Goal: Task Accomplishment & Management: Use online tool/utility

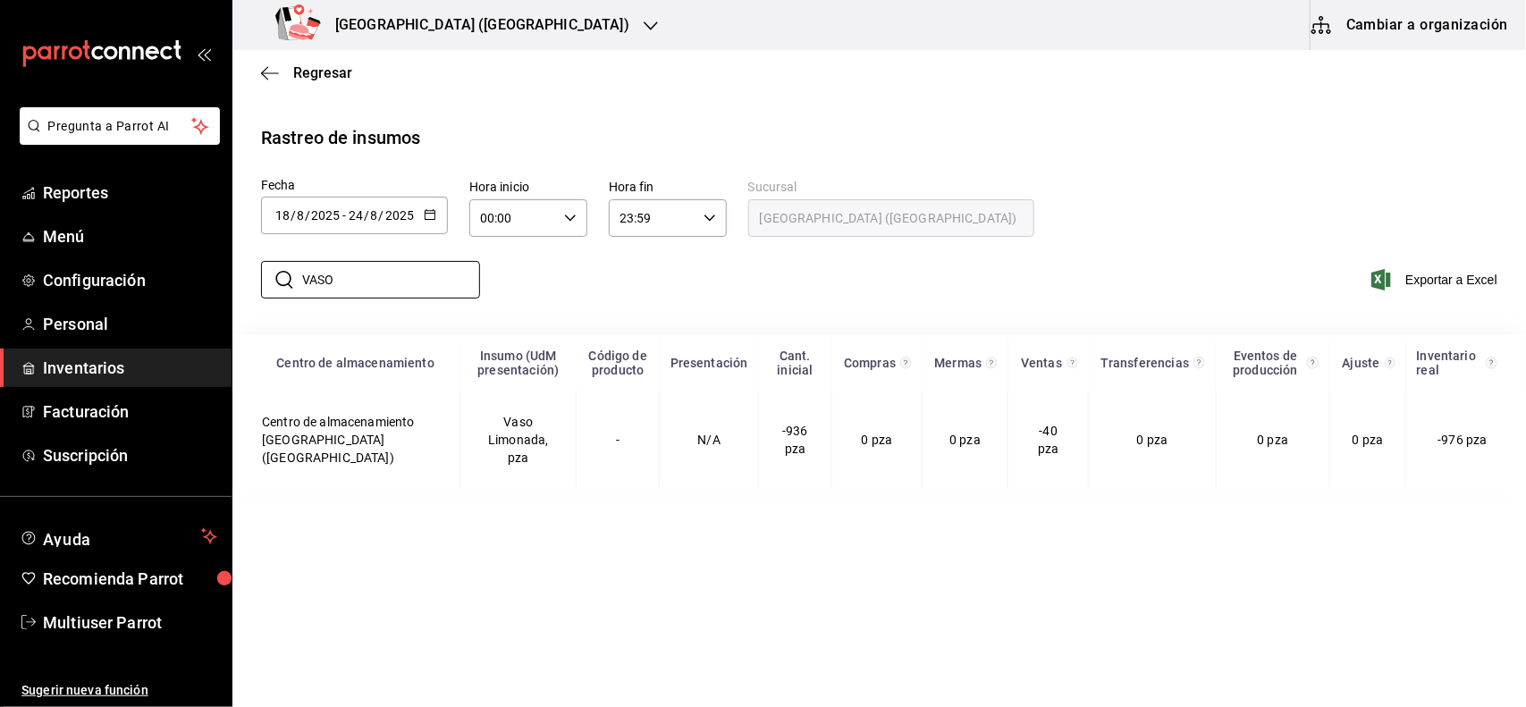
click at [644, 27] on icon "button" at bounding box center [651, 26] width 14 height 14
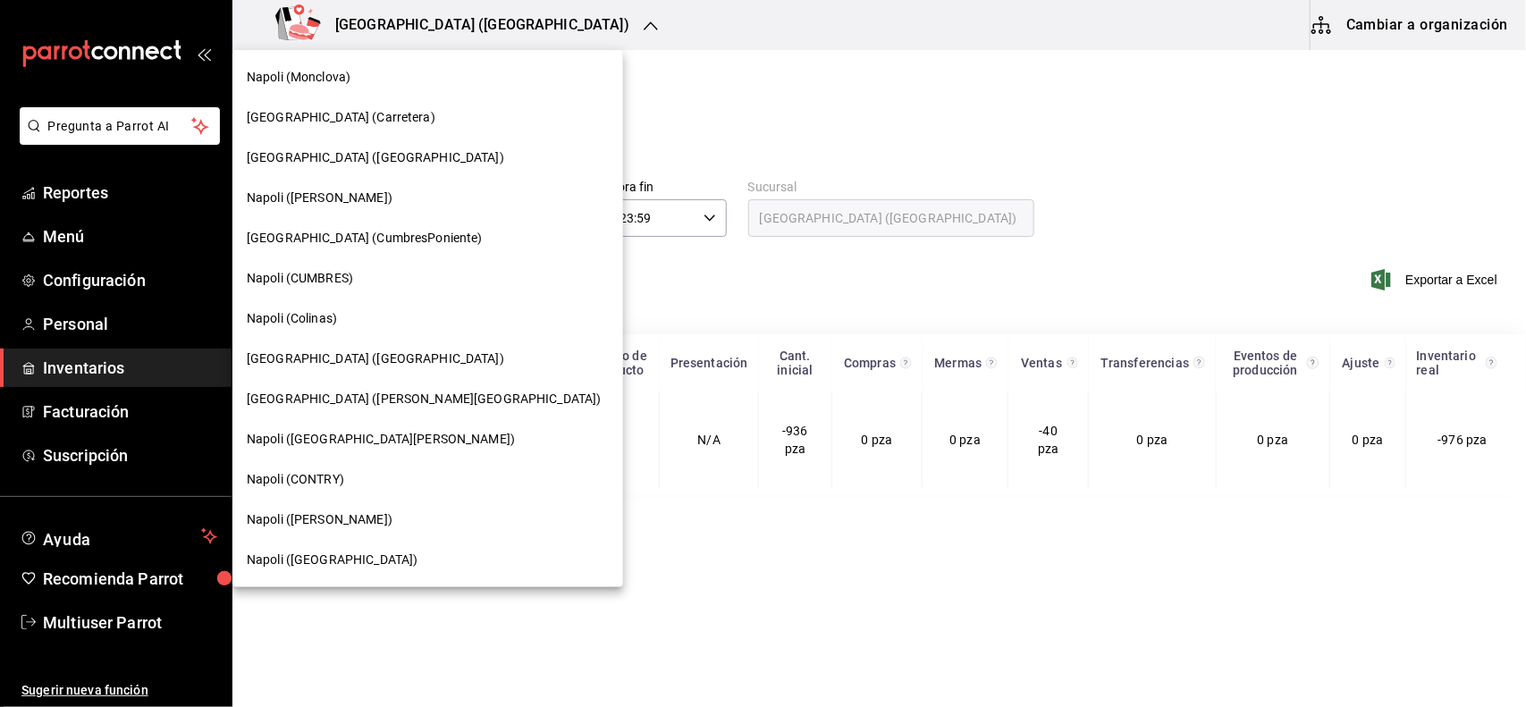
drag, startPoint x: 1018, startPoint y: 59, endPoint x: 867, endPoint y: 11, distance: 157.8
click at [1018, 59] on div at bounding box center [763, 353] width 1526 height 707
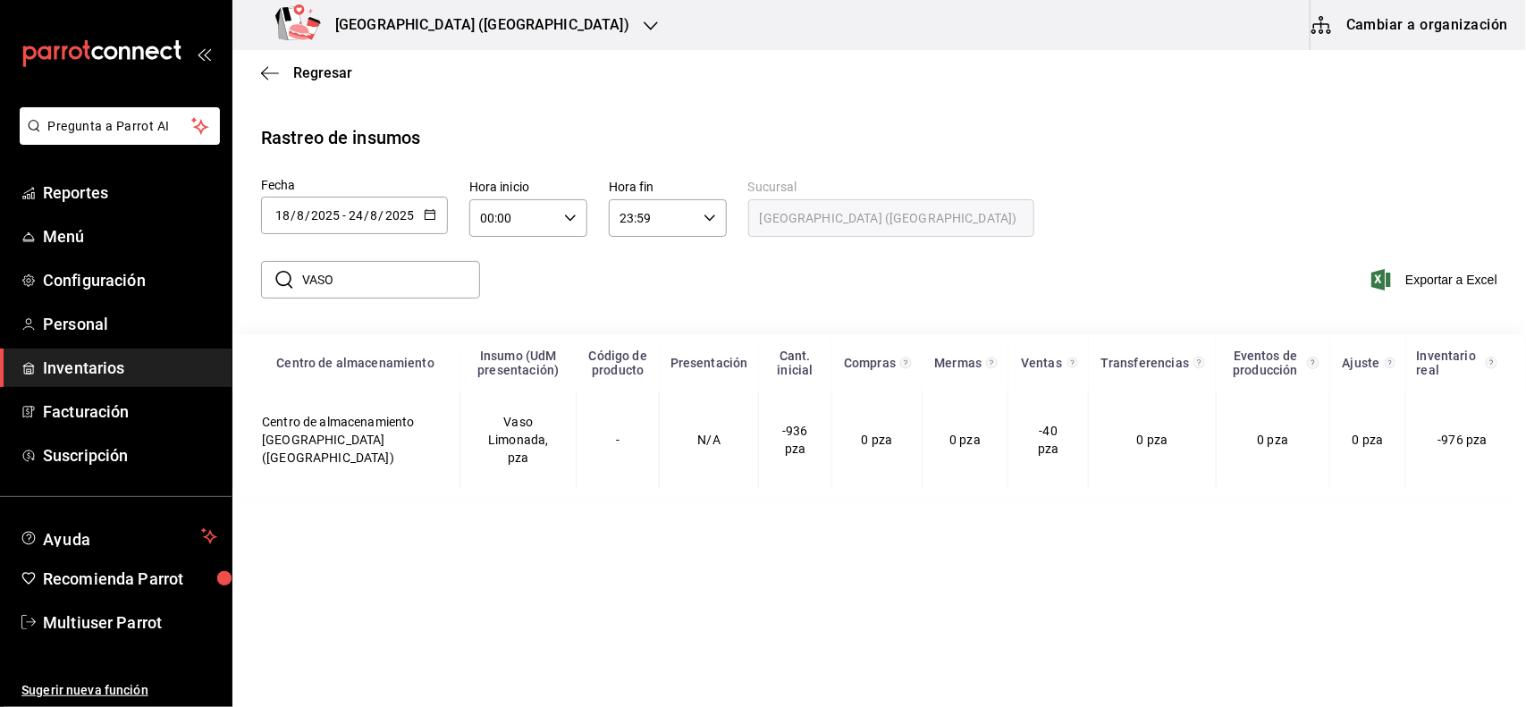
click at [367, 292] on input "VASO" at bounding box center [391, 280] width 178 height 36
type input "V"
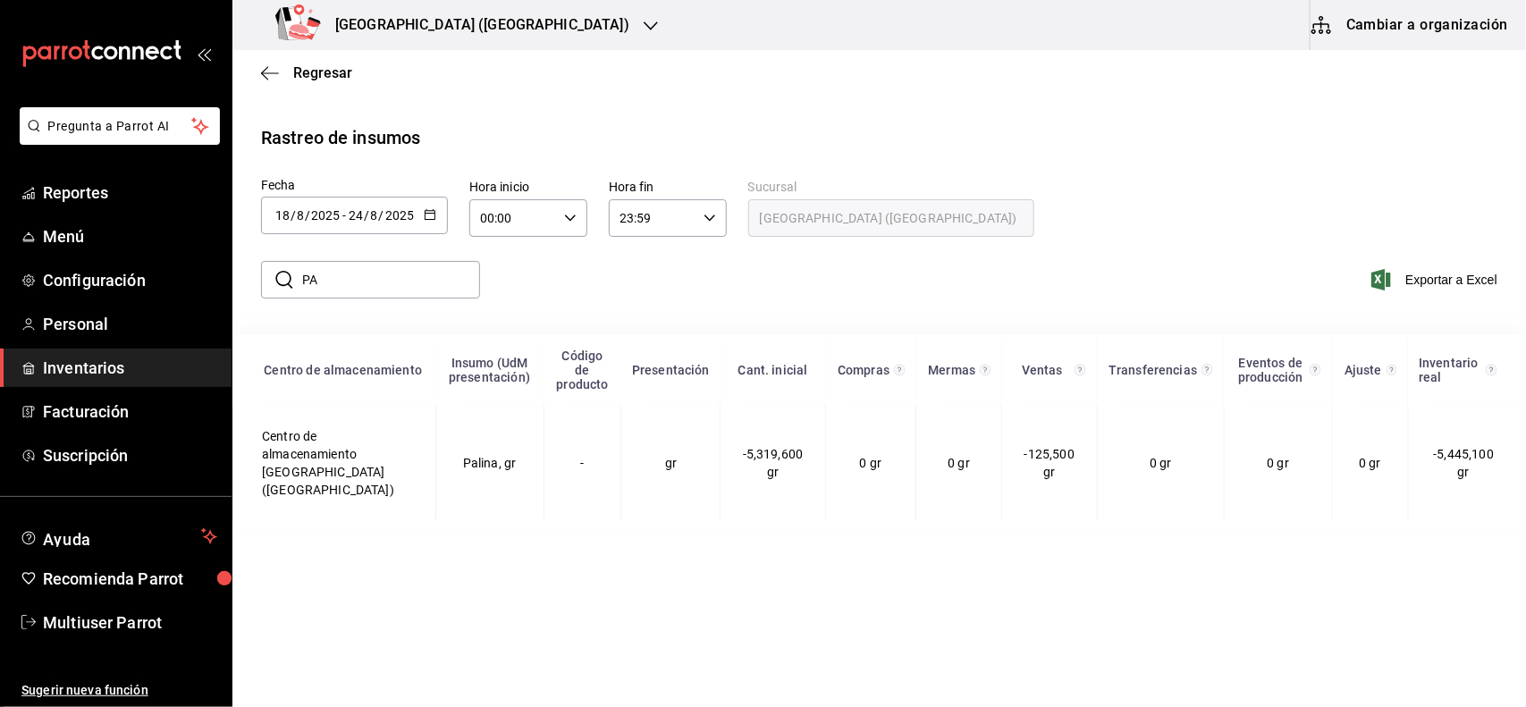
type input "P"
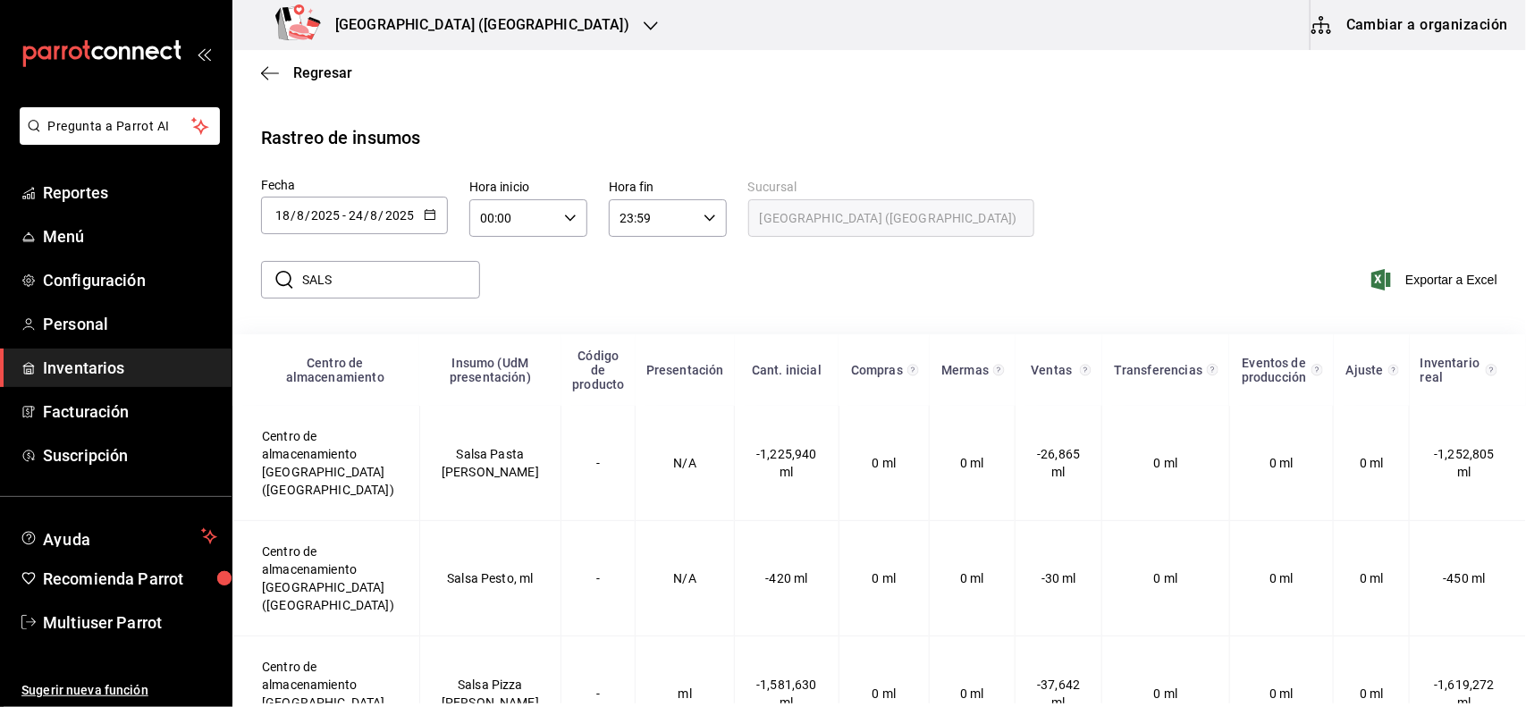
type input "SALS"
click at [476, 36] on div "[GEOGRAPHIC_DATA] ([GEOGRAPHIC_DATA])" at bounding box center [456, 25] width 419 height 50
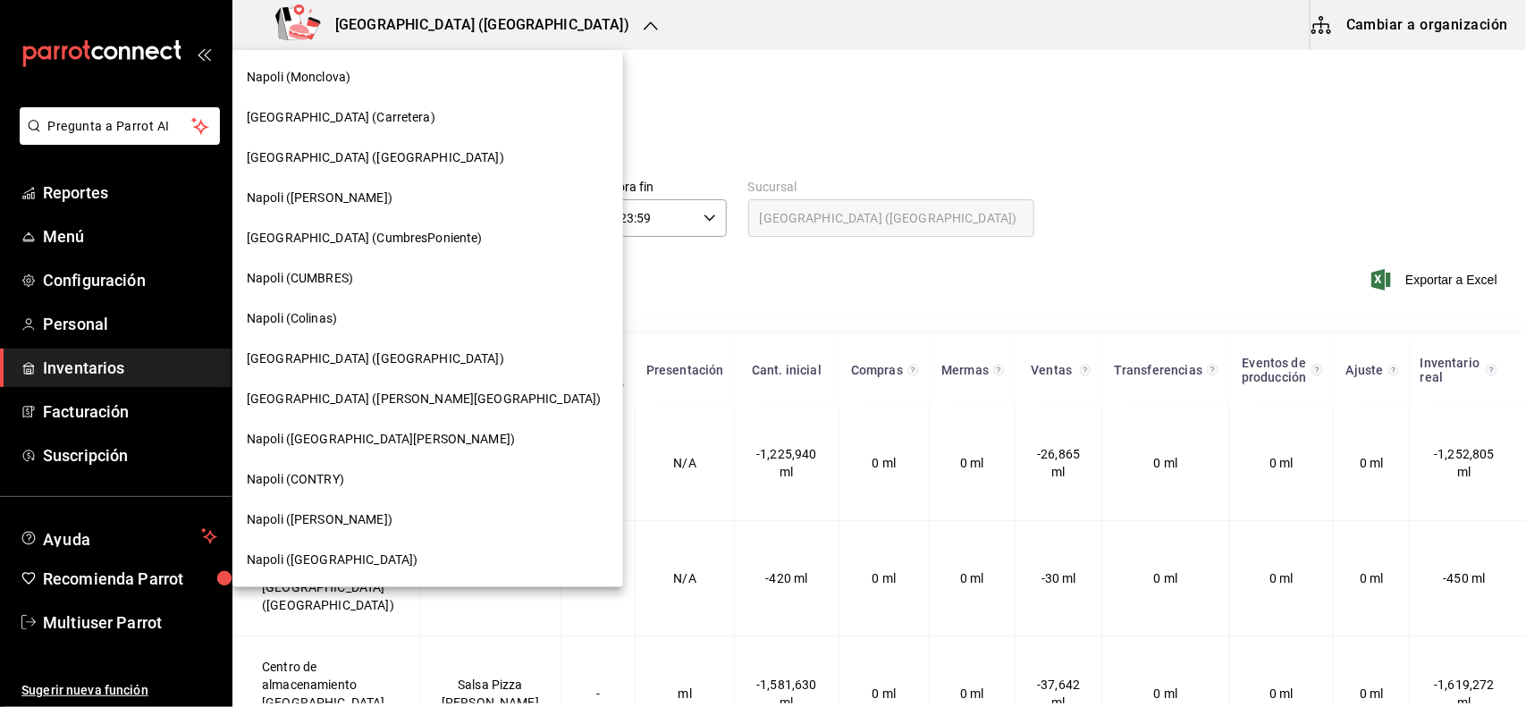
click at [351, 234] on span "[GEOGRAPHIC_DATA] (CumbresPoniente)" at bounding box center [365, 238] width 236 height 19
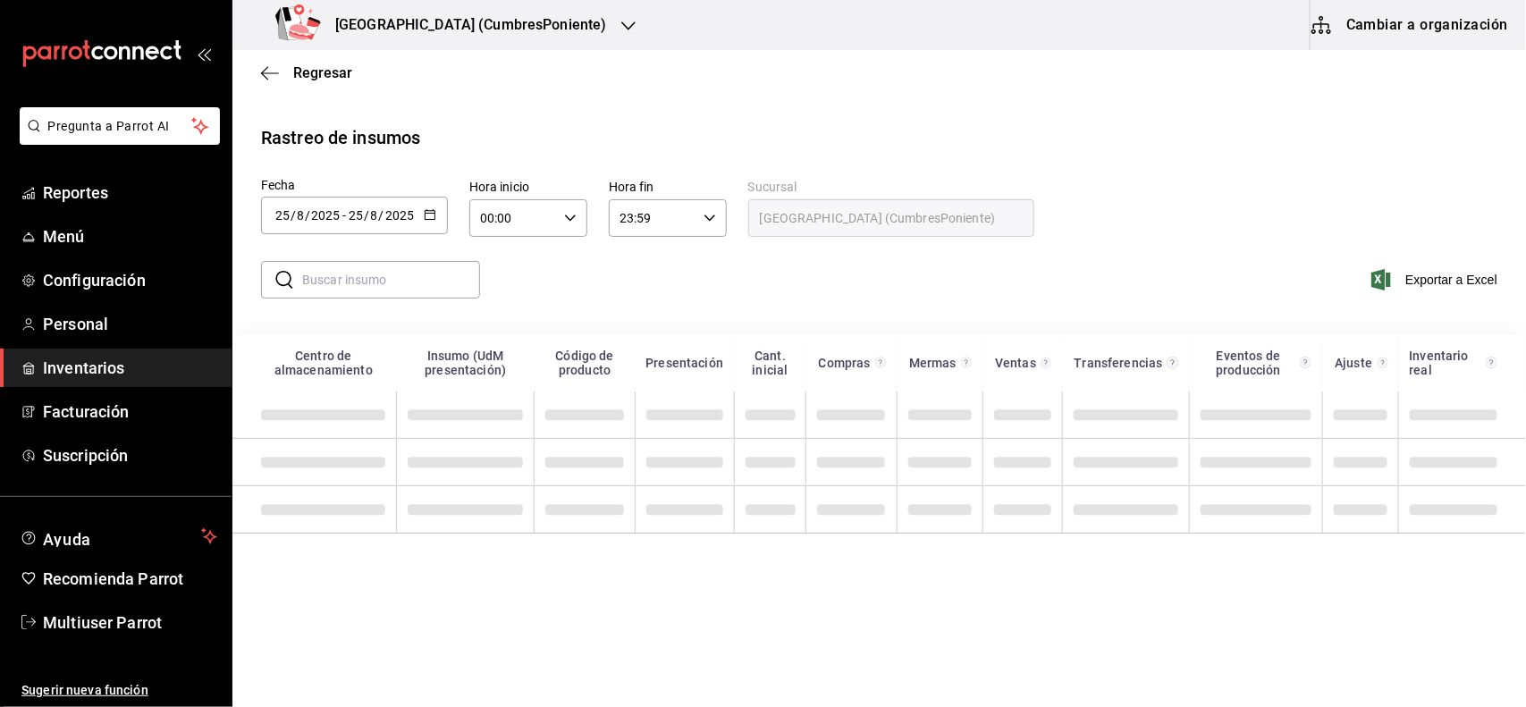
click at [434, 222] on div at bounding box center [430, 215] width 13 height 15
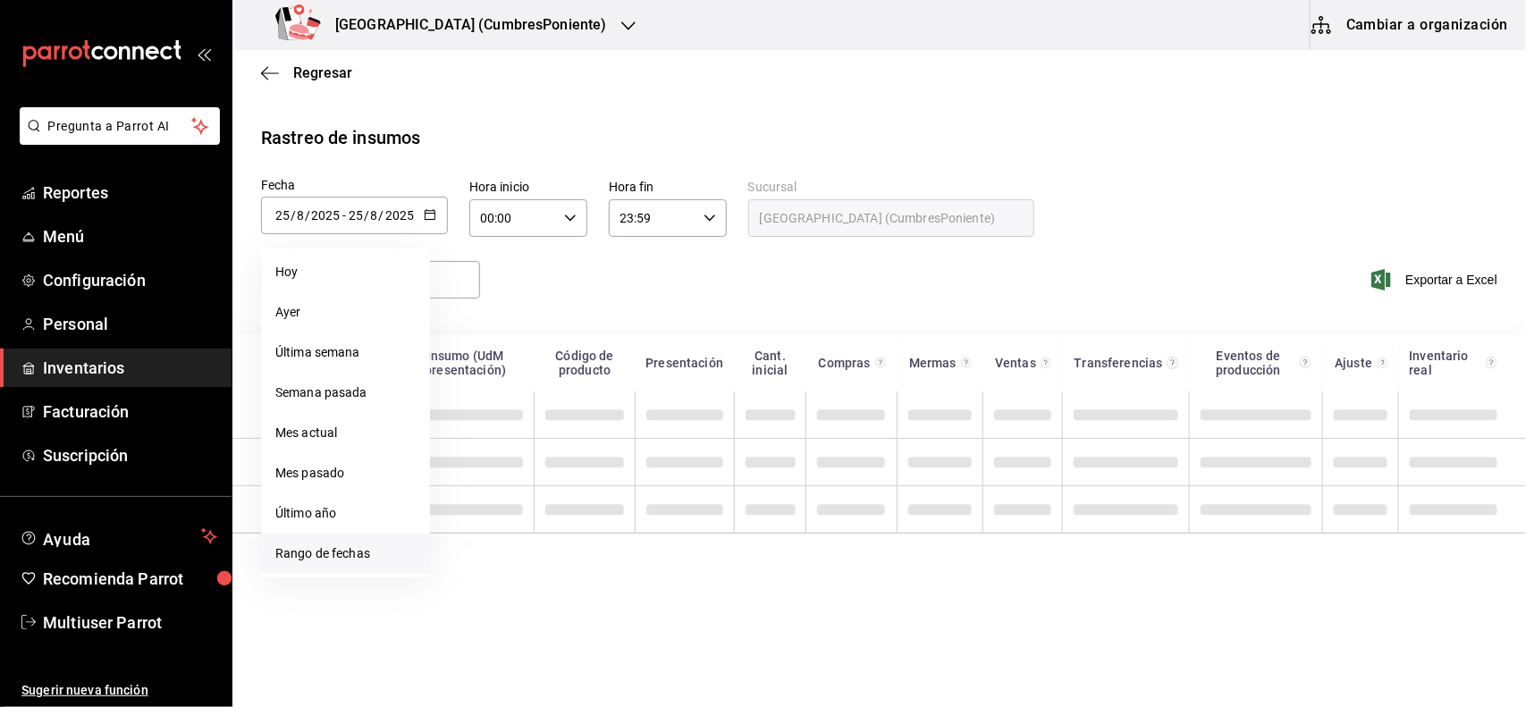
click at [355, 555] on li "Rango de fechas" at bounding box center [345, 554] width 169 height 40
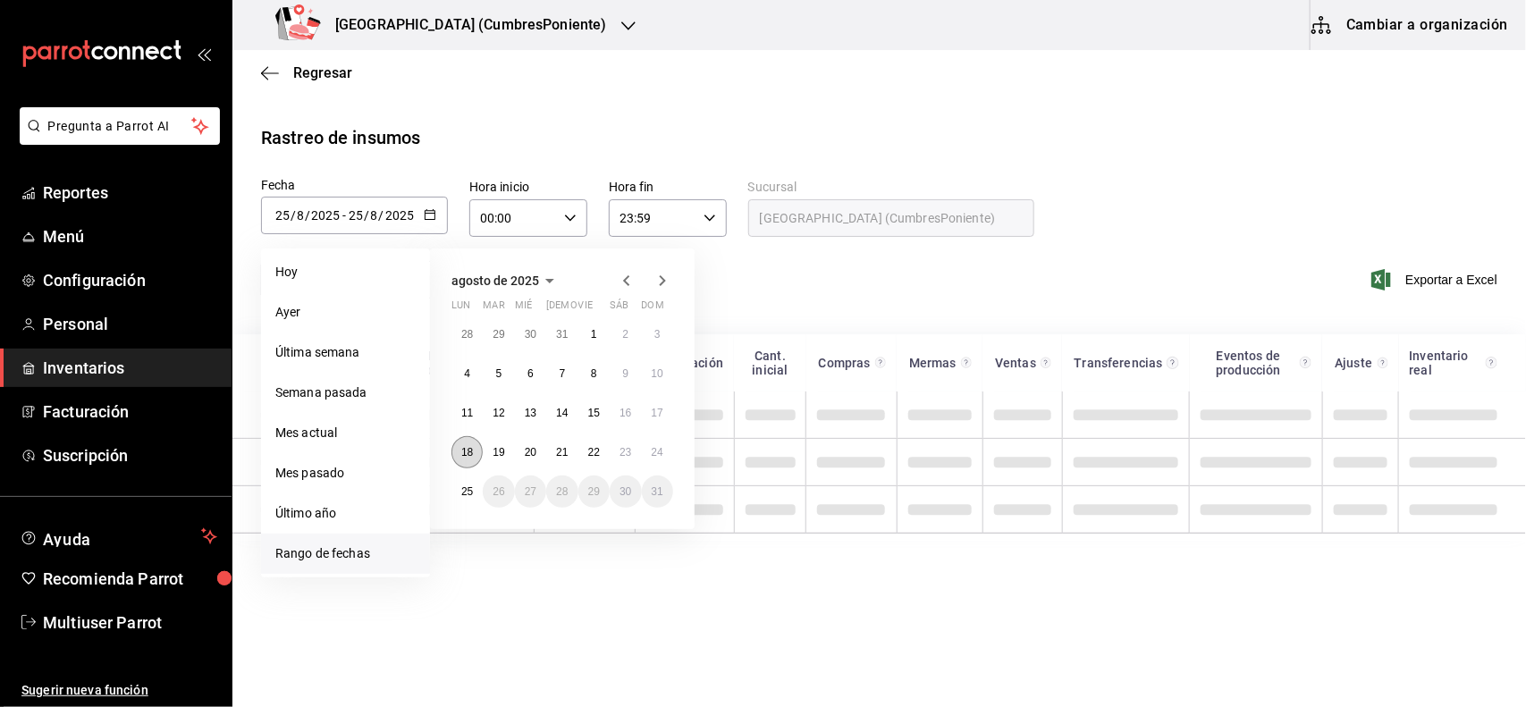
click at [471, 453] on abbr "18" at bounding box center [467, 452] width 12 height 13
click at [660, 440] on button "24" at bounding box center [657, 452] width 31 height 32
type input "[DATE]"
type input "18"
type input "[DATE]"
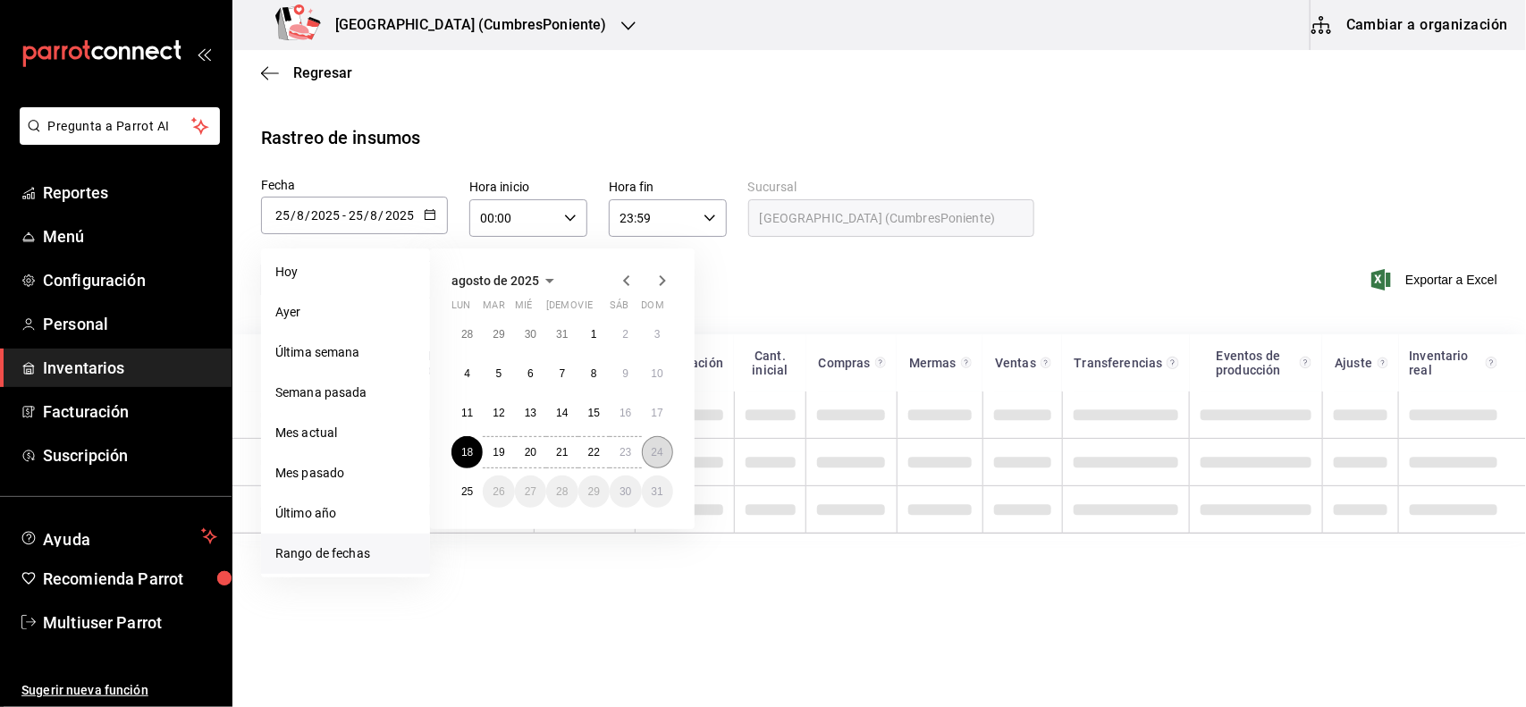
type input "24"
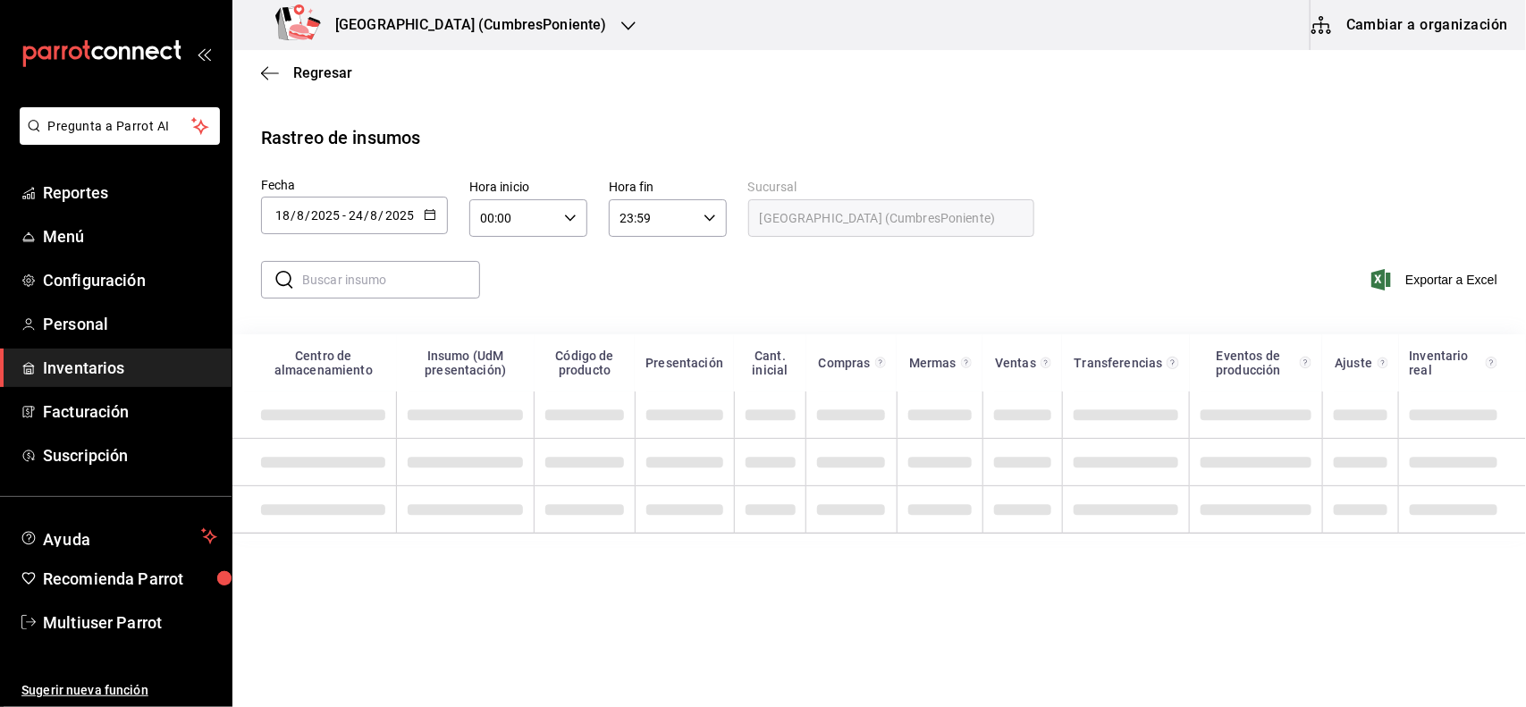
click at [393, 286] on input "text" at bounding box center [391, 280] width 178 height 36
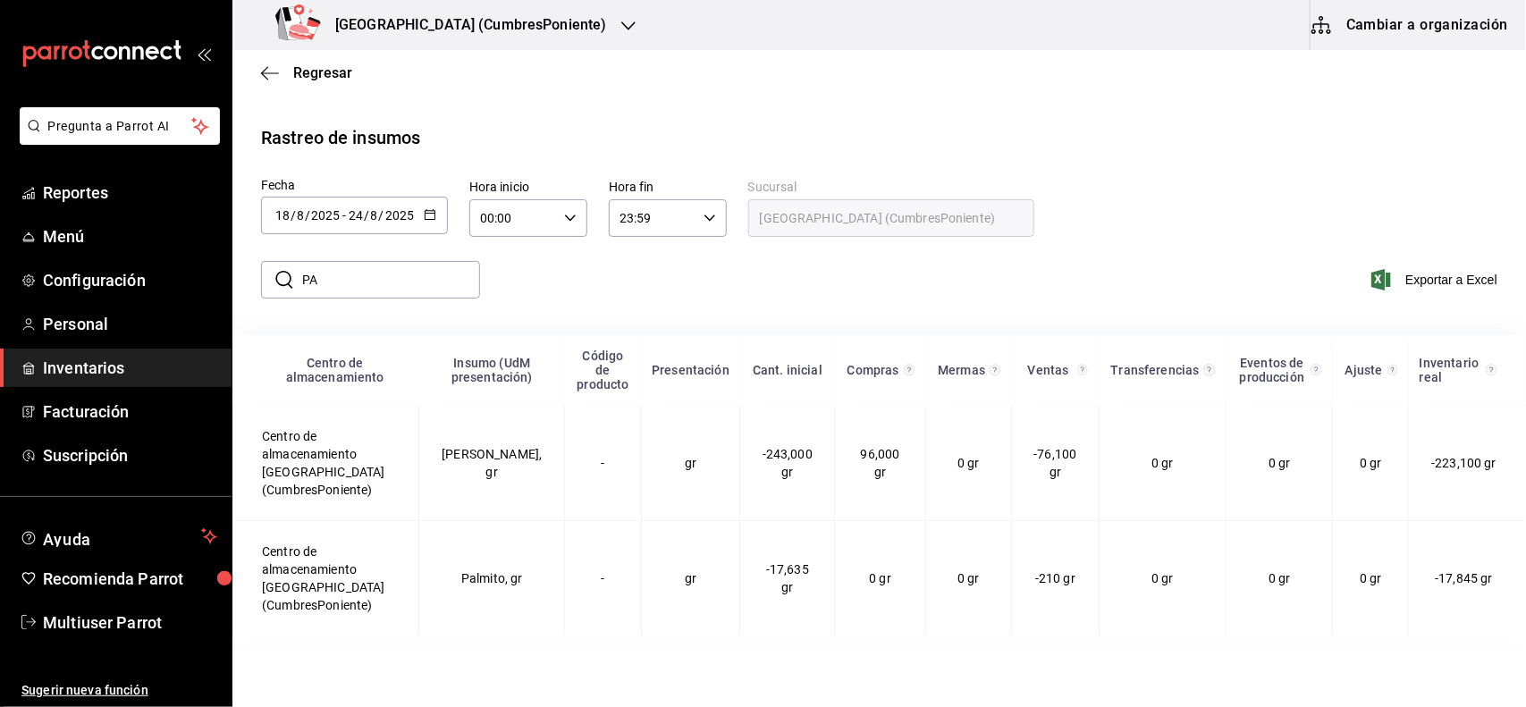
type input "P"
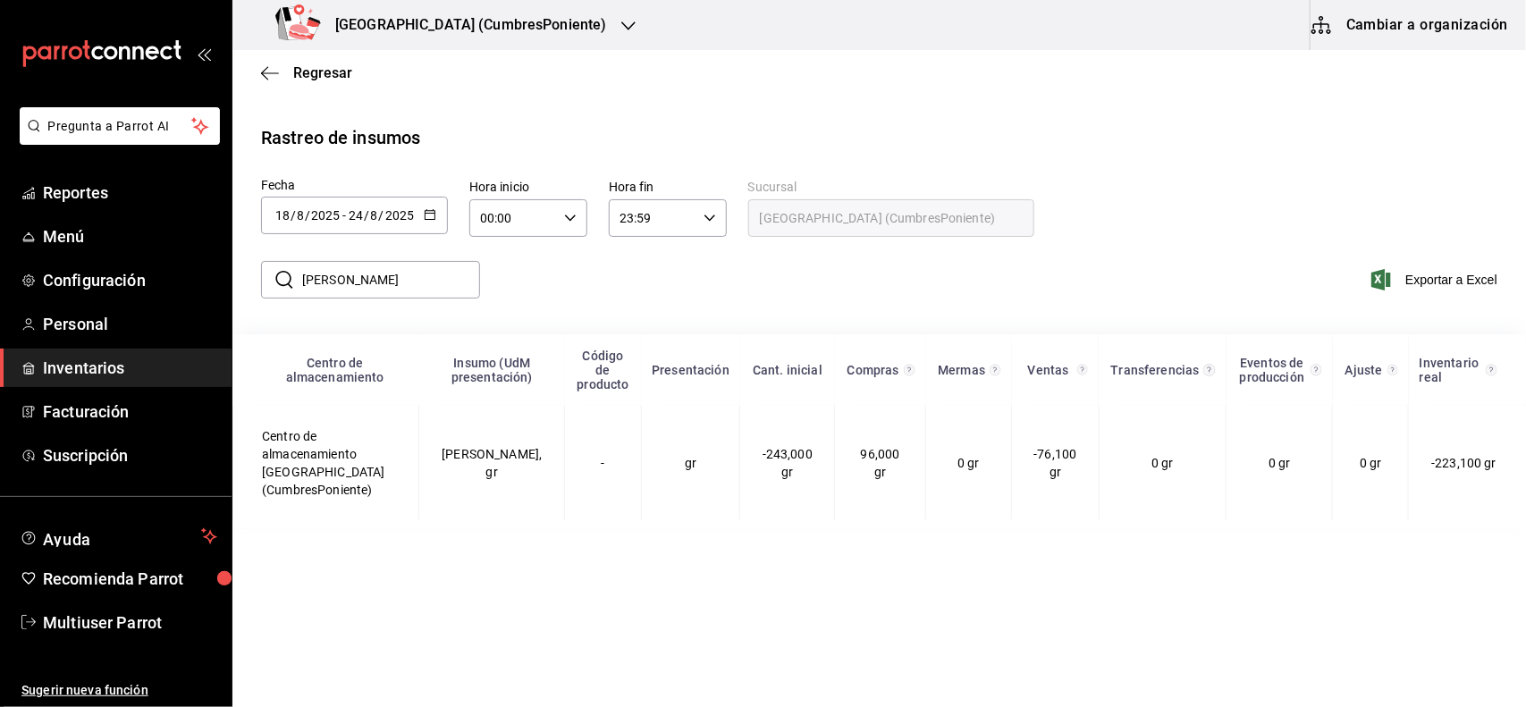
click at [467, 283] on input "PALIN" at bounding box center [391, 280] width 178 height 36
type input "P"
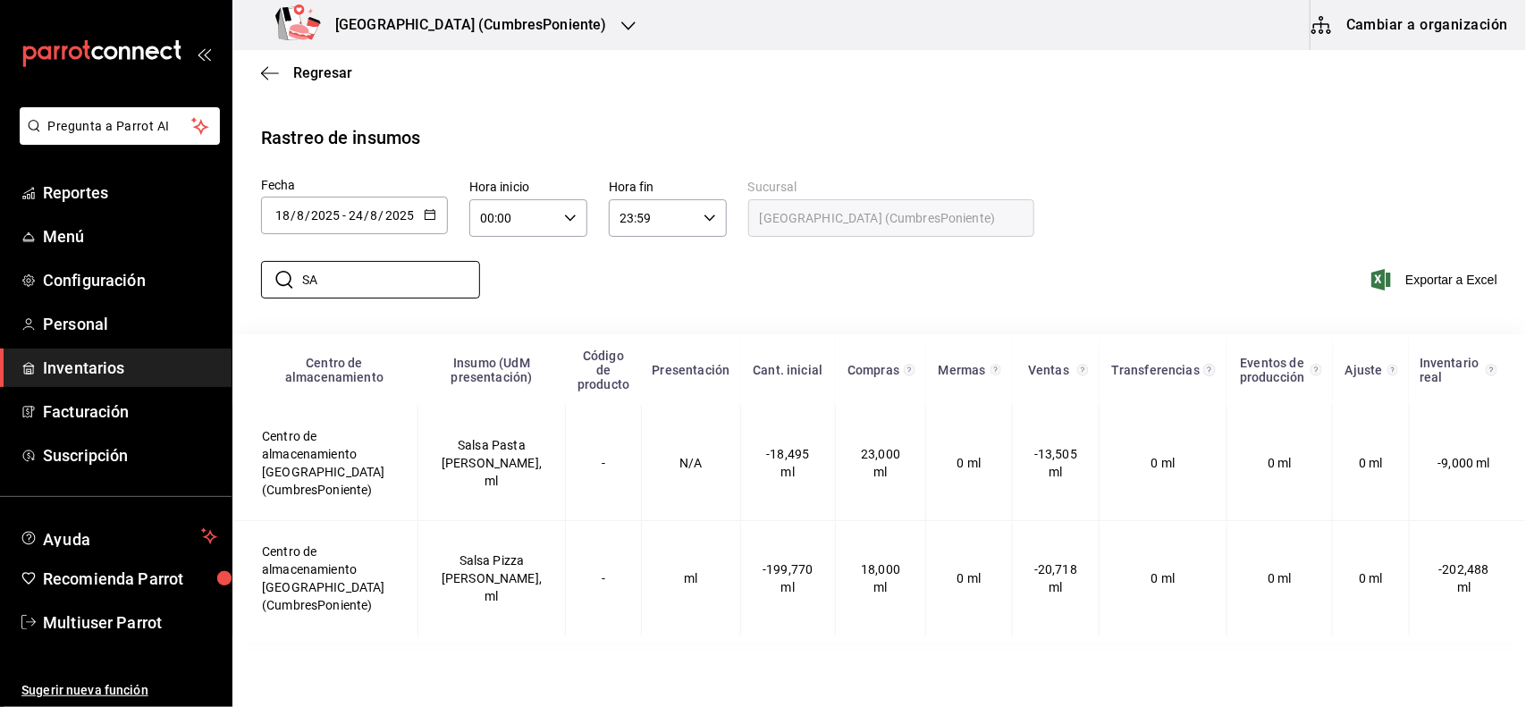
type input "S"
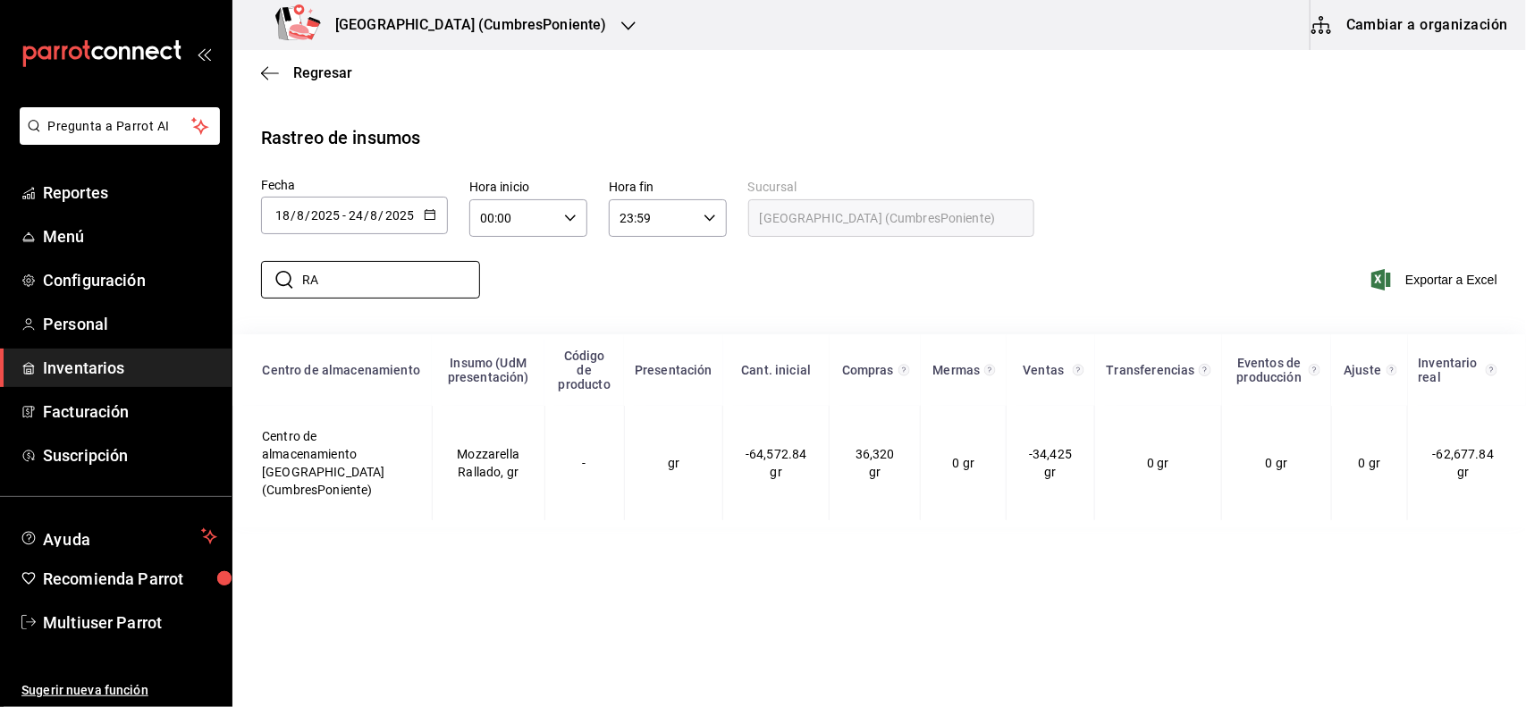
type input "R"
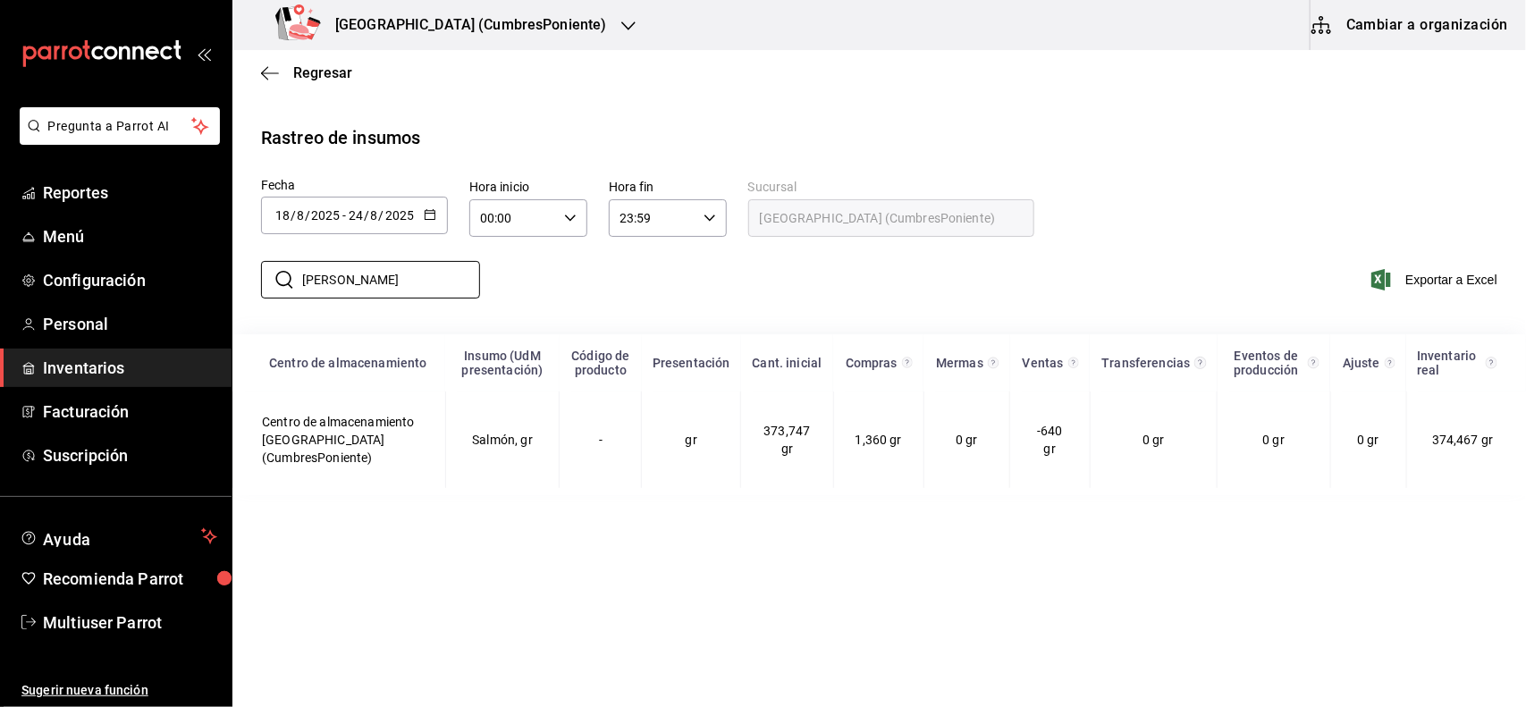
type input "SALM"
